Goal: Task Accomplishment & Management: Manage account settings

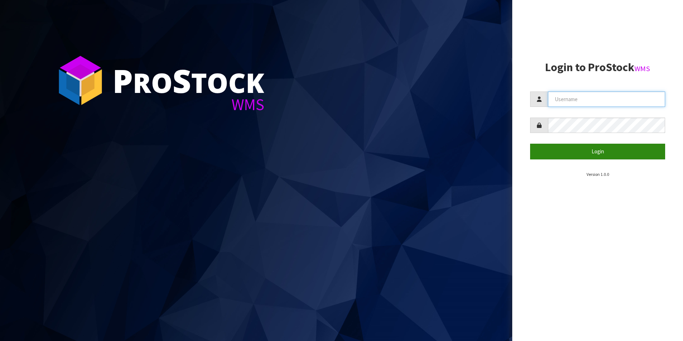
type input "[PERSON_NAME][EMAIL_ADDRESS][DOMAIN_NAME]"
click at [592, 154] on button "Login" at bounding box center [597, 151] width 135 height 15
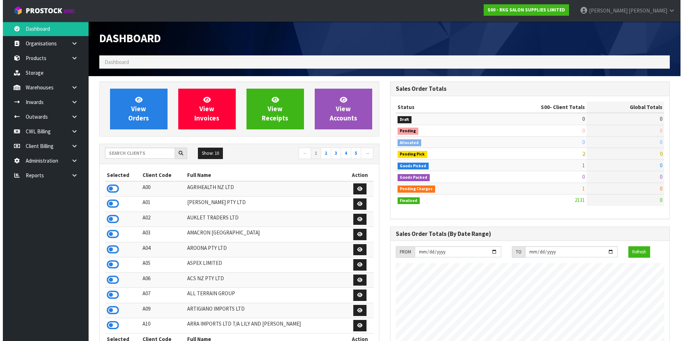
scroll to position [541, 290]
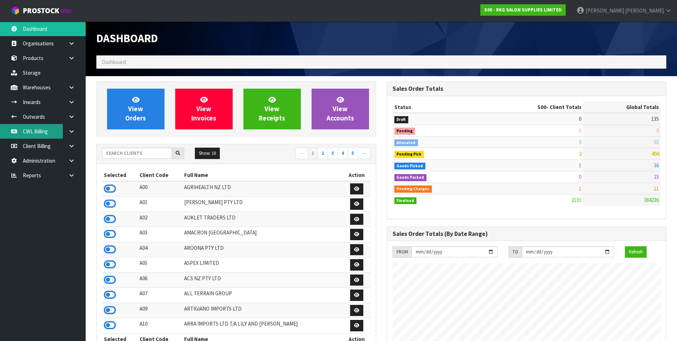
click at [35, 131] on link "CWL Billing" at bounding box center [43, 131] width 86 height 15
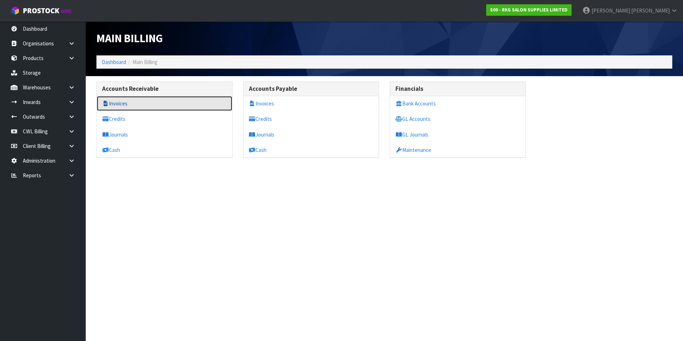
click at [122, 107] on link "Invoices" at bounding box center [164, 103] width 135 height 15
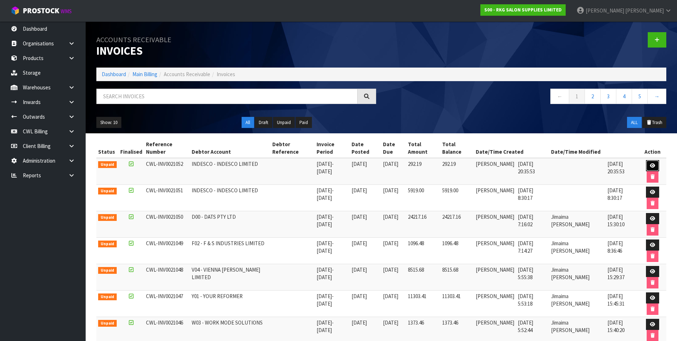
click at [651, 163] on icon at bounding box center [652, 165] width 5 height 5
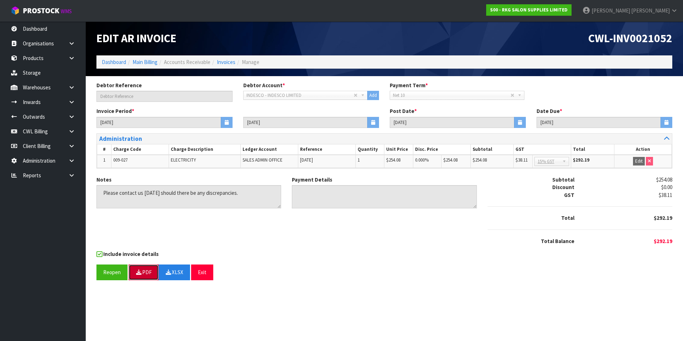
click at [145, 273] on button "PDF" at bounding box center [144, 271] width 30 height 15
